Goal: Feedback & Contribution: Submit feedback/report problem

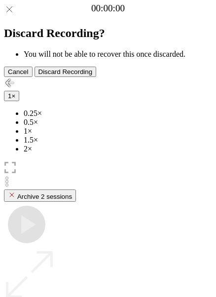
scroll to position [85, 0]
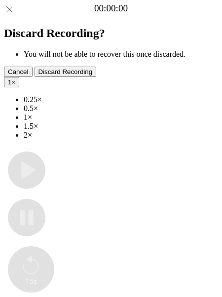
type input "**********"
